Goal: Check status: Check status

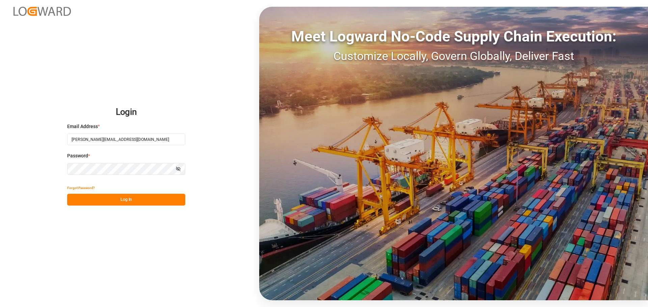
click at [105, 201] on button "Log In" at bounding box center [126, 200] width 118 height 12
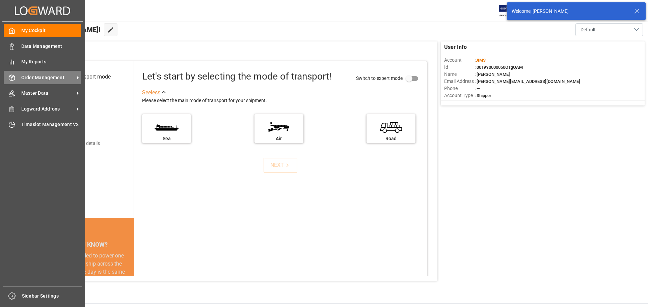
click at [45, 82] on div "Order Management Order Management" at bounding box center [43, 77] width 78 height 13
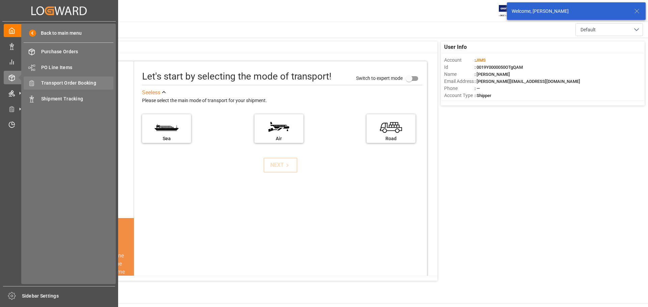
click at [90, 85] on span "Transport Order Booking" at bounding box center [77, 83] width 73 height 7
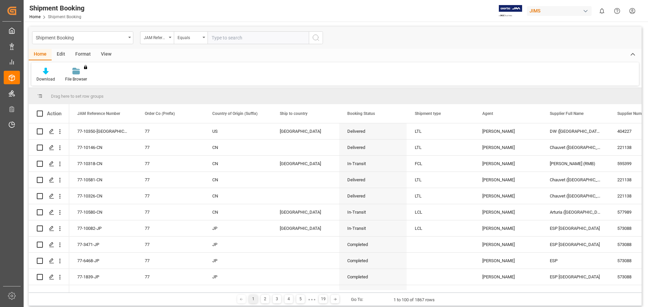
paste input "77-10568-US"
type input "77-10568-US"
click at [313, 40] on icon "search button" at bounding box center [316, 38] width 8 height 8
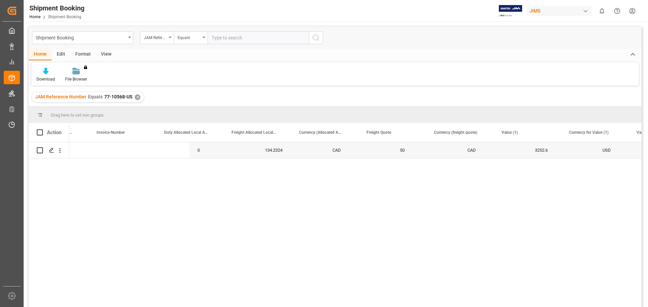
scroll to position [0, 1296]
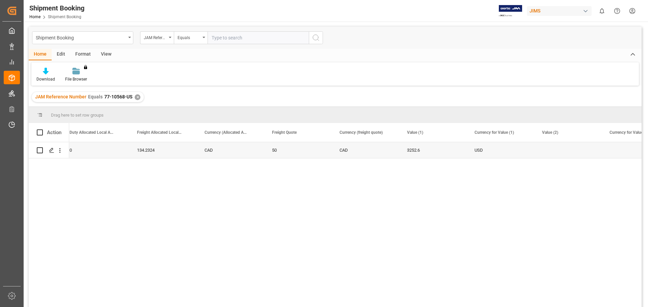
click at [311, 184] on div "134.2324 CAD 50 CAD 3252.6 USD 0" at bounding box center [355, 226] width 572 height 169
click at [137, 97] on div "✕" at bounding box center [138, 97] width 6 height 6
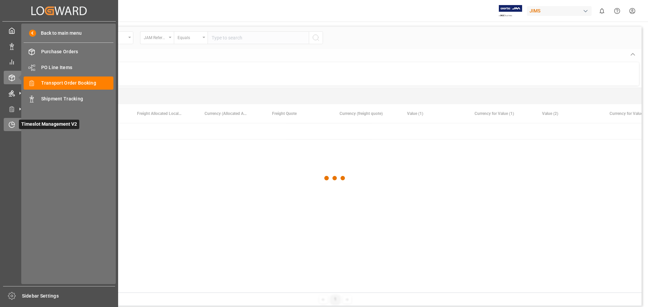
click at [14, 121] on icon at bounding box center [11, 124] width 7 height 7
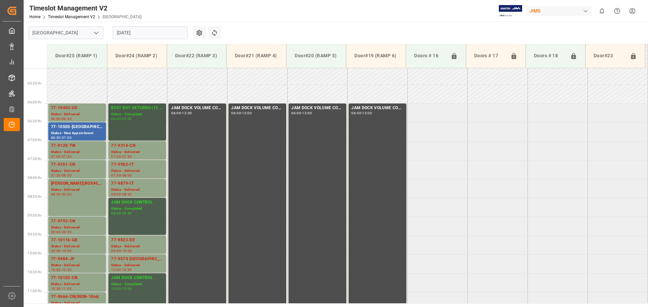
scroll to position [162, 0]
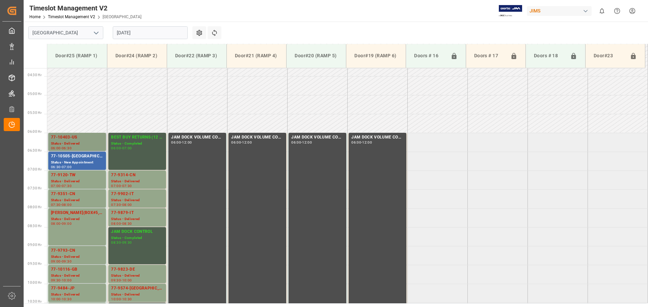
click at [80, 144] on div "Status - Delivered" at bounding box center [77, 144] width 52 height 6
click at [79, 158] on div "77-10505-[GEOGRAPHIC_DATA]" at bounding box center [77, 156] width 52 height 7
click at [80, 177] on div "77-9120-TW" at bounding box center [77, 175] width 52 height 7
click at [84, 198] on div "Status - Delivered" at bounding box center [77, 201] width 52 height 6
click at [84, 214] on div "[PERSON_NAME](BOX#5,BOX#6)" at bounding box center [77, 213] width 52 height 7
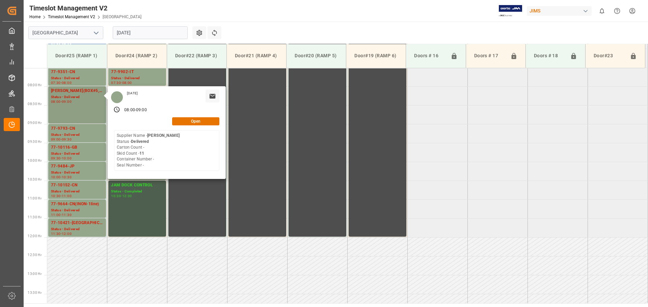
scroll to position [297, 0]
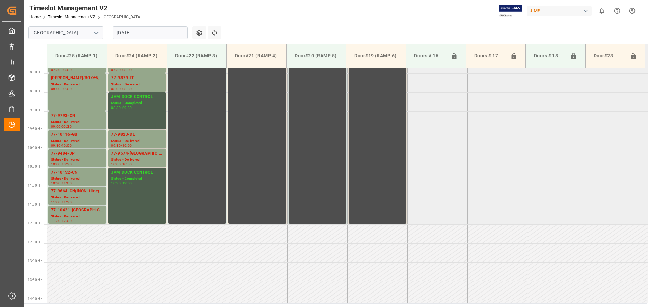
click at [83, 117] on div "77-9793-CN" at bounding box center [77, 116] width 52 height 7
click at [81, 136] on div "77-10116-GB" at bounding box center [77, 135] width 52 height 7
click at [77, 157] on div "Status - Delivered" at bounding box center [77, 160] width 52 height 6
click at [78, 177] on div "Status - Delivered" at bounding box center [77, 179] width 52 height 6
click at [78, 196] on div "Status - Delivered" at bounding box center [77, 198] width 52 height 6
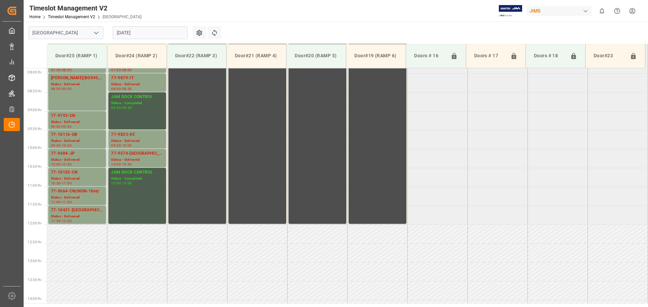
click at [80, 211] on div "77-10421-[GEOGRAPHIC_DATA](IN01-7LINES)" at bounding box center [77, 210] width 52 height 7
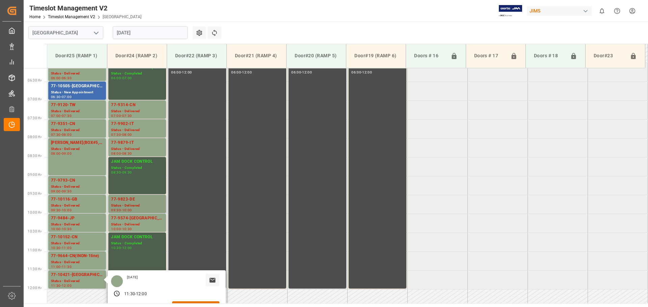
scroll to position [229, 0]
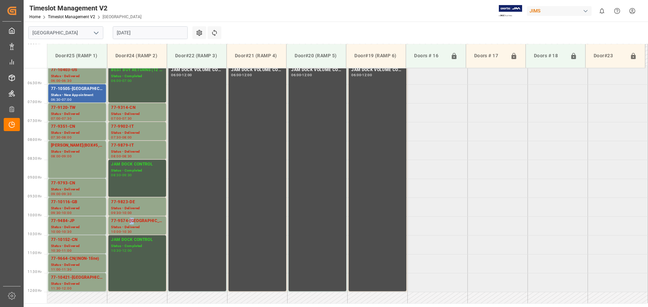
click at [133, 219] on div "77-9574-[GEOGRAPHIC_DATA]" at bounding box center [137, 221] width 52 height 7
click at [138, 200] on div "77-9823-DE" at bounding box center [137, 202] width 52 height 7
click at [135, 111] on div "Status - Delivered" at bounding box center [137, 114] width 52 height 6
click at [132, 136] on div "08:00" at bounding box center [127, 137] width 10 height 3
click at [138, 154] on div "Status - Delivered" at bounding box center [137, 152] width 52 height 6
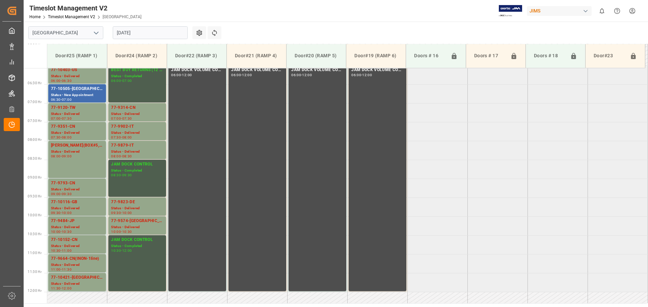
click at [138, 206] on div "Status - Delivered" at bounding box center [137, 209] width 52 height 6
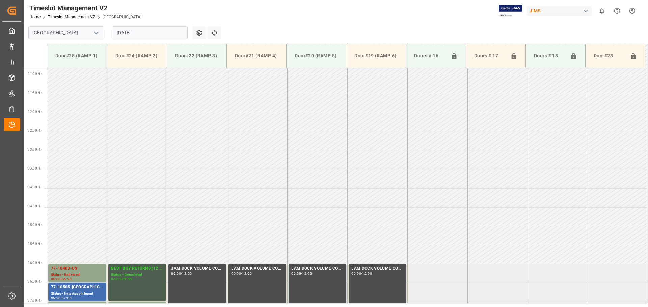
scroll to position [27, 0]
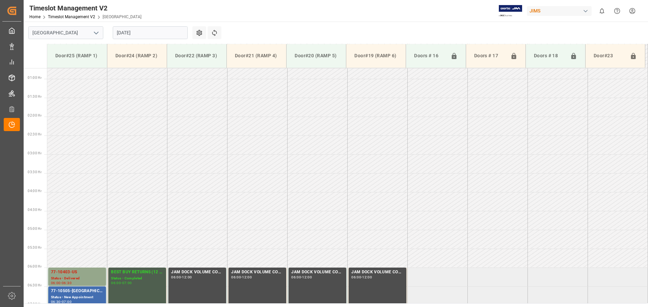
click at [168, 31] on input "[DATE]" at bounding box center [150, 32] width 75 height 13
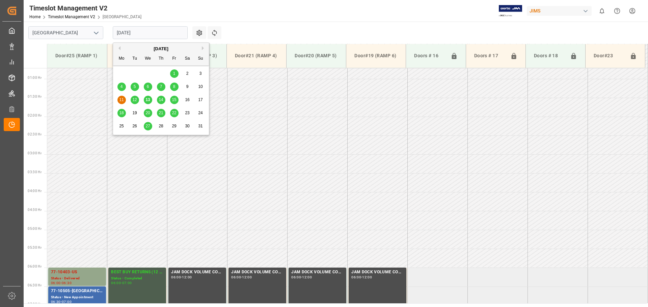
click at [150, 101] on div "13" at bounding box center [148, 100] width 8 height 8
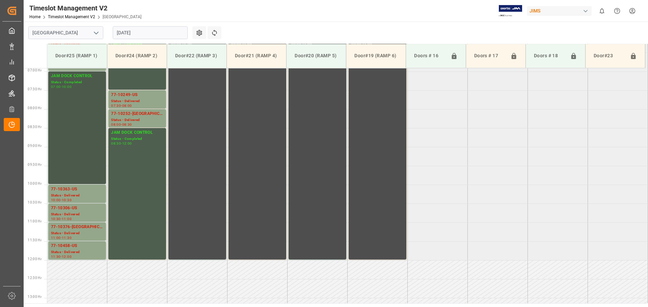
scroll to position [194, 0]
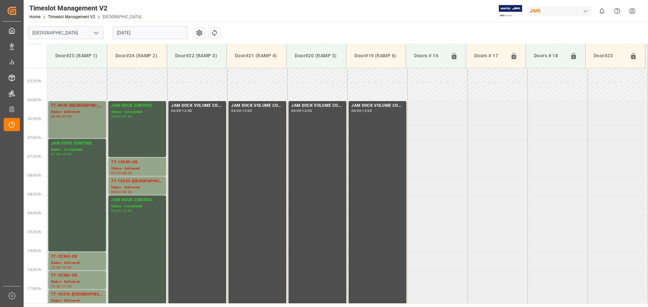
click at [85, 119] on div "77-9939-[GEOGRAPHIC_DATA] Status - Delivered 06:00 - 07:00" at bounding box center [77, 120] width 52 height 34
click at [83, 266] on div "10:00 - 10:30" at bounding box center [77, 268] width 52 height 4
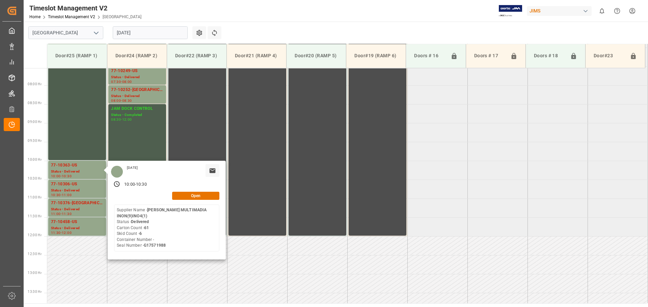
scroll to position [295, 0]
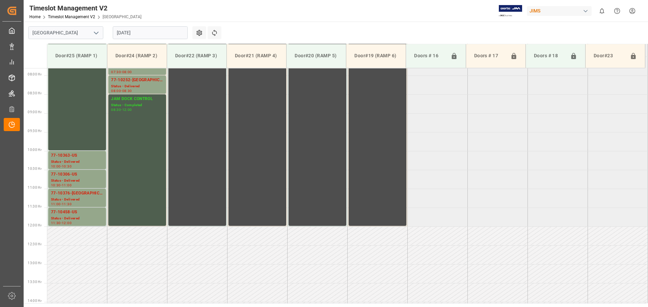
click at [85, 182] on div "Status - Delivered" at bounding box center [77, 181] width 52 height 6
click at [80, 205] on div "11:00 - 11:30" at bounding box center [77, 205] width 52 height 4
click at [81, 221] on div "Status - Delivered" at bounding box center [77, 219] width 52 height 6
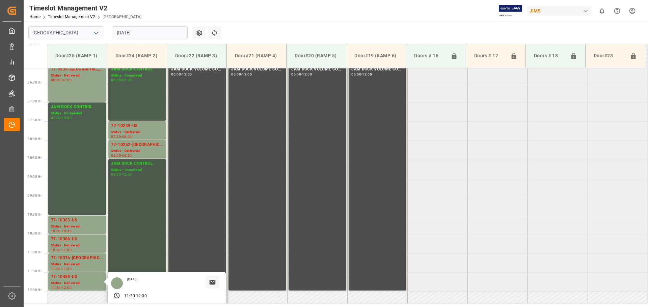
scroll to position [227, 0]
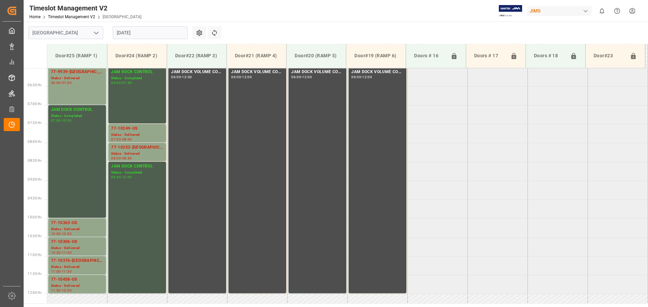
click at [129, 157] on div "08:30" at bounding box center [127, 158] width 10 height 3
click at [138, 130] on div "77-10249-US" at bounding box center [137, 129] width 52 height 7
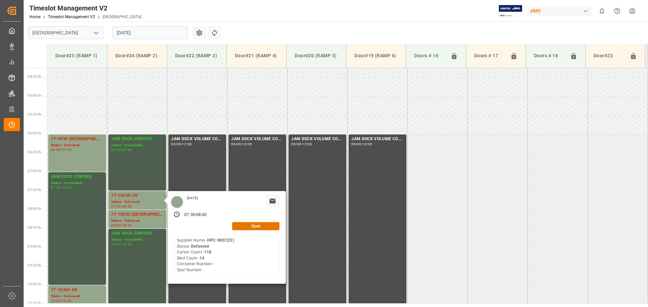
scroll to position [160, 0]
click at [145, 35] on input "[DATE]" at bounding box center [150, 32] width 75 height 13
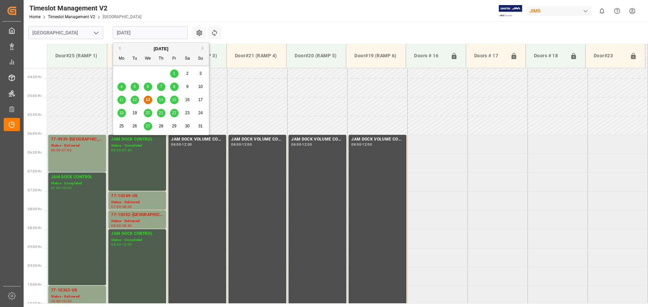
click at [159, 101] on span "14" at bounding box center [161, 100] width 4 height 5
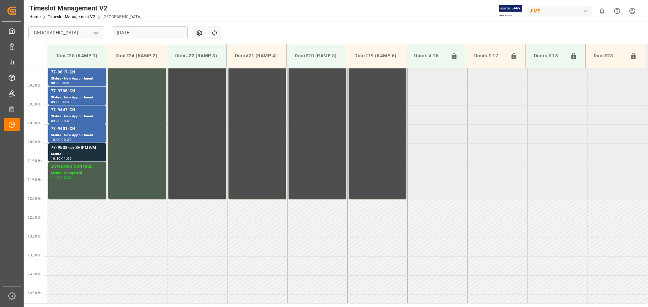
scroll to position [263, 0]
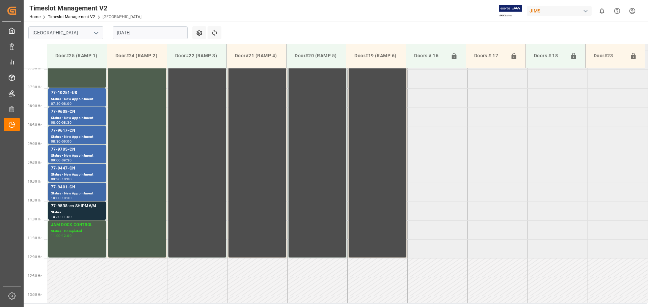
click at [87, 185] on div "77-9401-CN" at bounding box center [77, 187] width 52 height 7
click at [83, 176] on div "Status - New Appointment" at bounding box center [77, 175] width 52 height 6
click at [82, 160] on div "09:00 - 09:30" at bounding box center [77, 161] width 52 height 4
click at [79, 161] on div "09:00 - 09:30" at bounding box center [77, 161] width 52 height 4
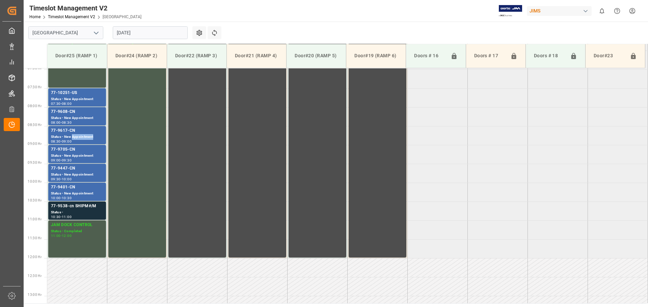
click at [81, 136] on div "Status - New Appointment" at bounding box center [77, 137] width 52 height 6
click at [82, 115] on div "Status - New Appointment" at bounding box center [77, 118] width 52 height 6
click at [82, 102] on div "07:30 - 08:00" at bounding box center [77, 104] width 52 height 4
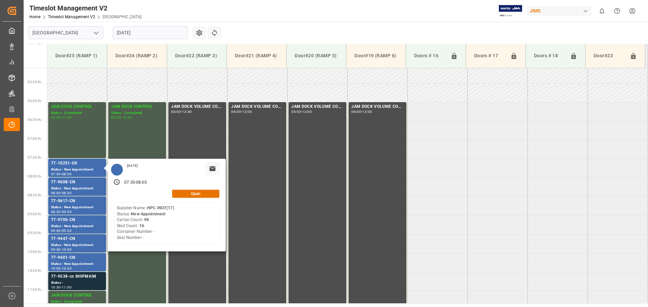
scroll to position [94, 0]
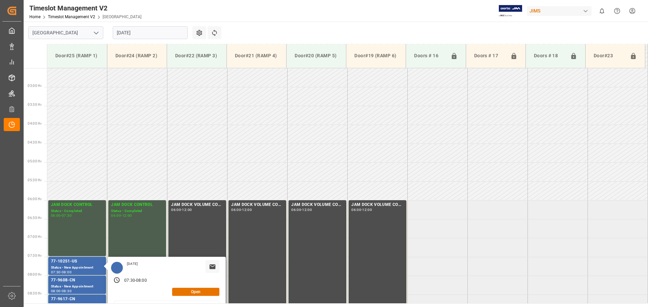
click at [130, 30] on input "[DATE]" at bounding box center [150, 32] width 75 height 13
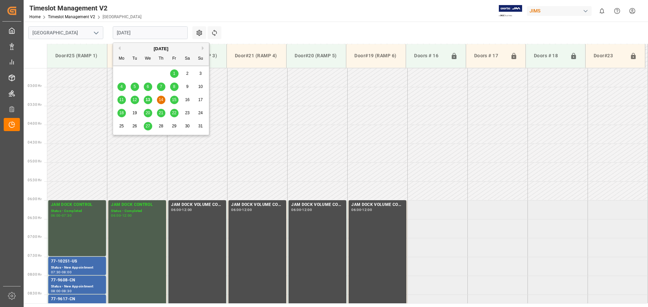
click at [172, 101] on span "15" at bounding box center [174, 100] width 4 height 5
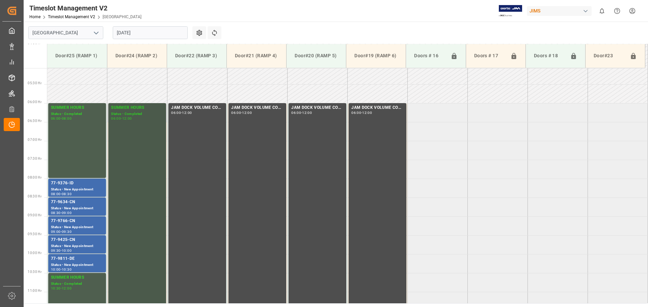
scroll to position [191, 0]
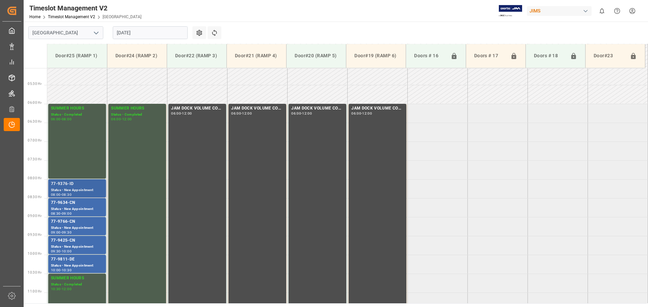
click at [81, 188] on div "Status - New Appointment" at bounding box center [77, 191] width 52 height 6
click at [83, 212] on div "08:30 - 09:00" at bounding box center [77, 214] width 52 height 4
click at [82, 226] on div "Status - New Appointment" at bounding box center [77, 228] width 52 height 6
click at [84, 253] on div "09:30 - 10:00" at bounding box center [77, 252] width 52 height 4
click at [82, 266] on div "Status - New Appointment" at bounding box center [77, 266] width 52 height 6
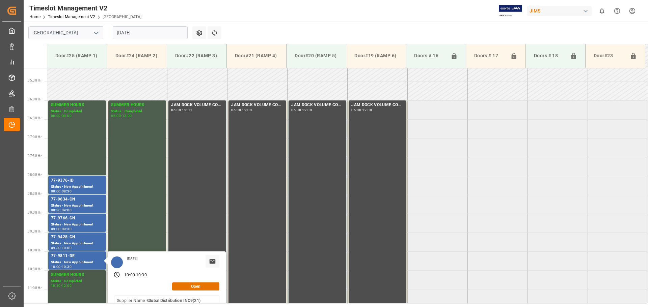
scroll to position [0, 0]
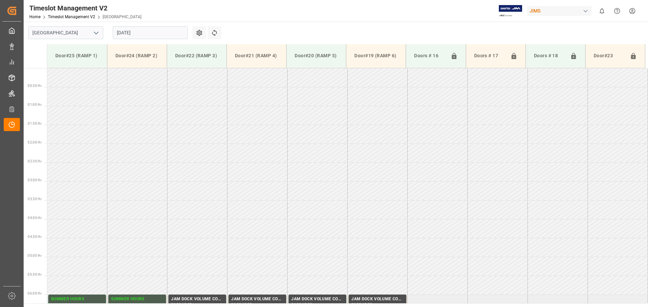
click at [140, 31] on input "[DATE]" at bounding box center [150, 32] width 75 height 13
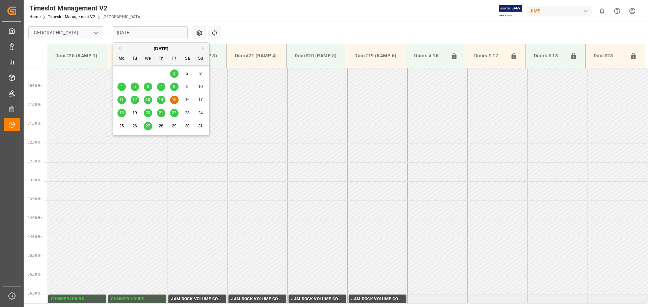
click at [126, 114] on div "18 19 20 21 22 23 24" at bounding box center [161, 113] width 92 height 13
click at [122, 114] on span "18" at bounding box center [121, 113] width 4 height 5
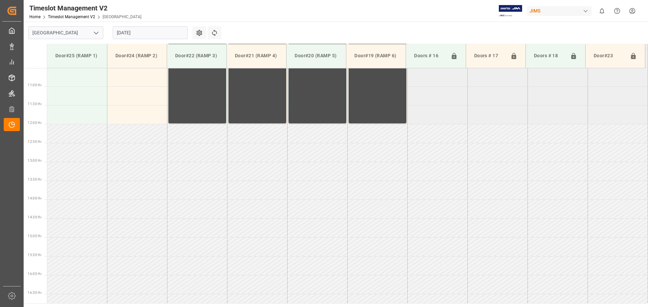
scroll to position [195, 0]
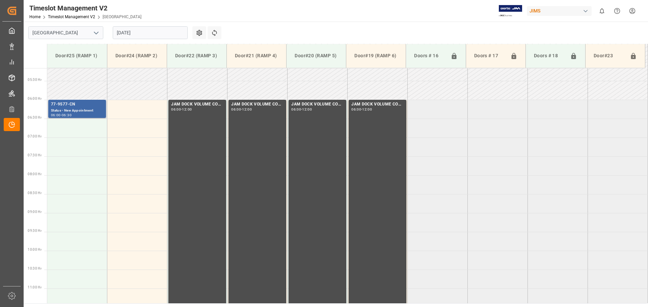
click at [97, 107] on div "77-9577-CN" at bounding box center [77, 104] width 52 height 7
